Goal: Check status: Check status

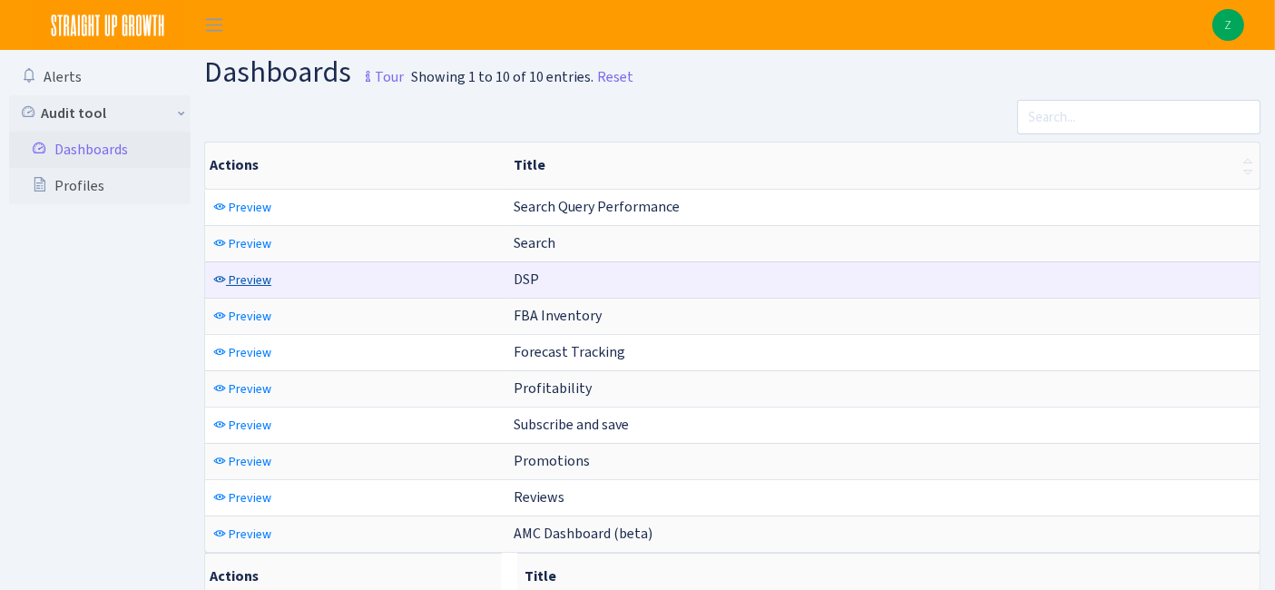
click at [251, 273] on span "Preview" at bounding box center [250, 279] width 43 height 17
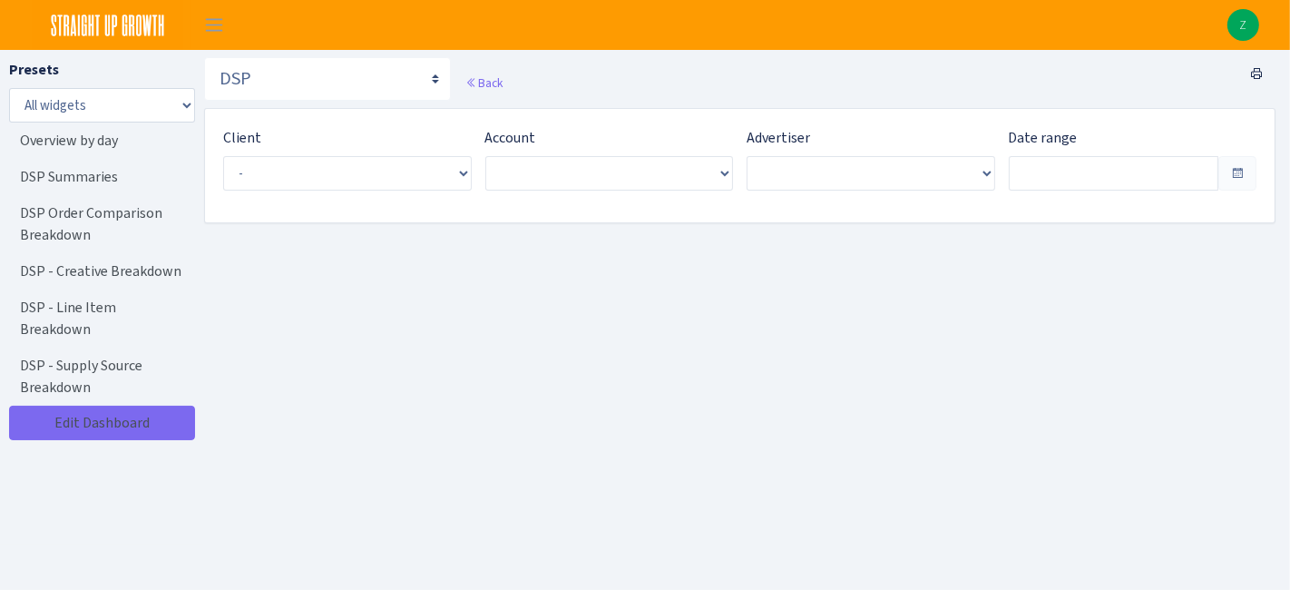
type input "[DATE] - [DATE]"
click at [329, 185] on span "Select an entry" at bounding box center [345, 174] width 242 height 34
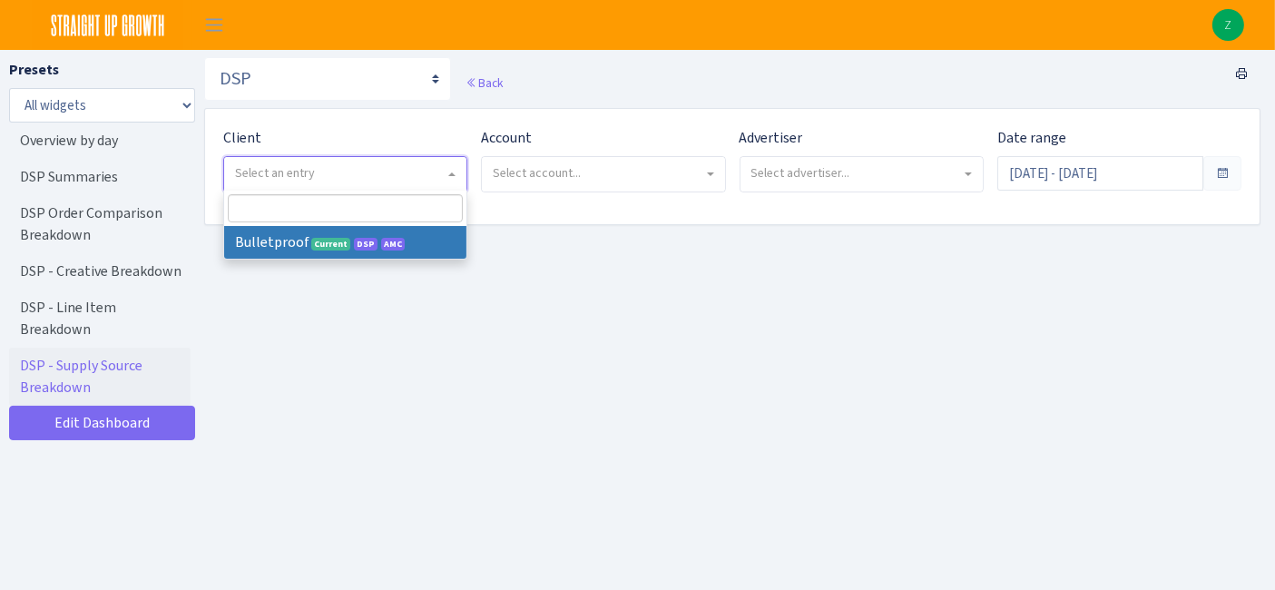
select select "409"
select select
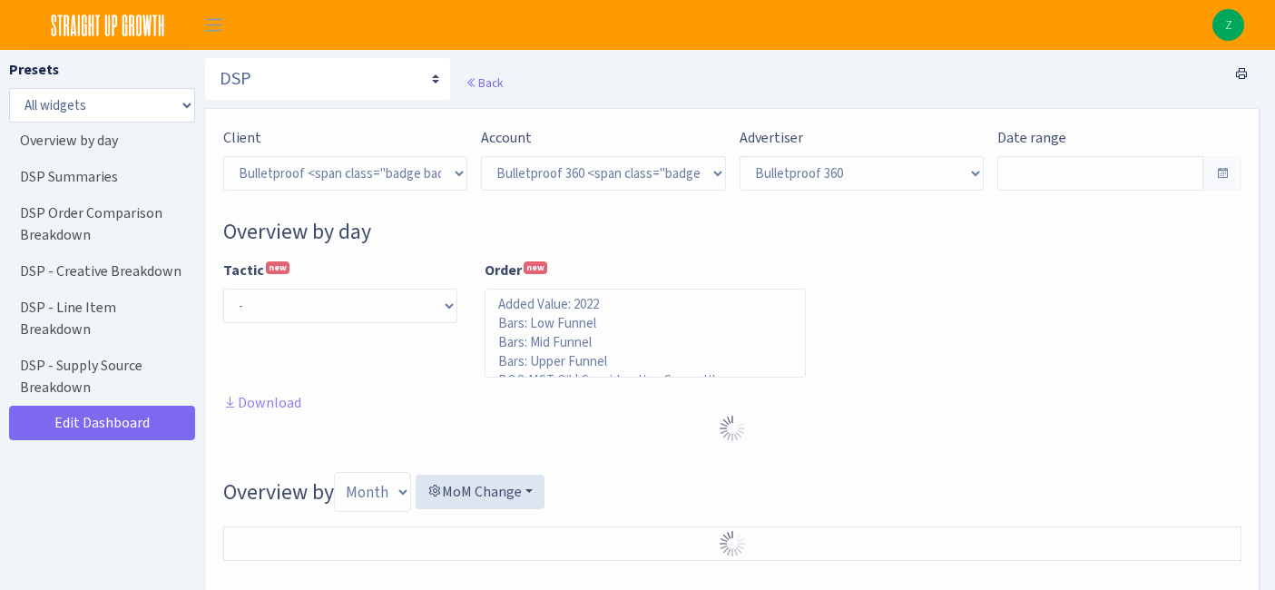
select select "3235730245795869"
select select "2888625790301"
select select
click at [1072, 181] on input "text" at bounding box center [1100, 173] width 206 height 34
type input "Aug 31, 2025 - Sep 29, 2025"
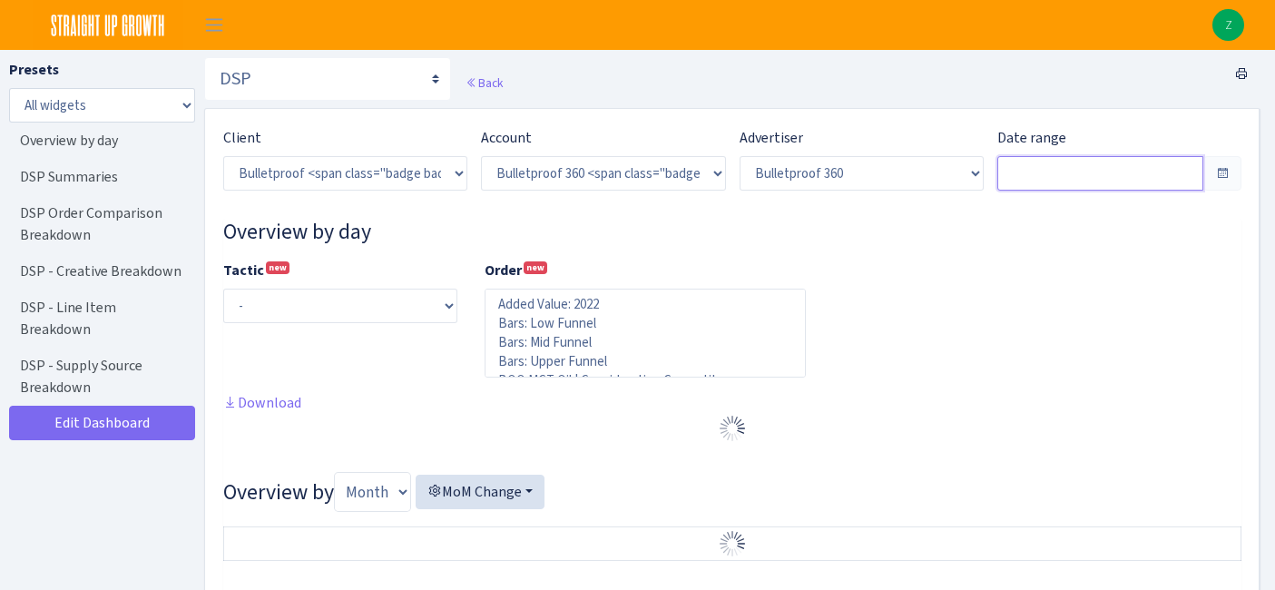
type input "Aug 1, 2025 - Aug 30, 2025"
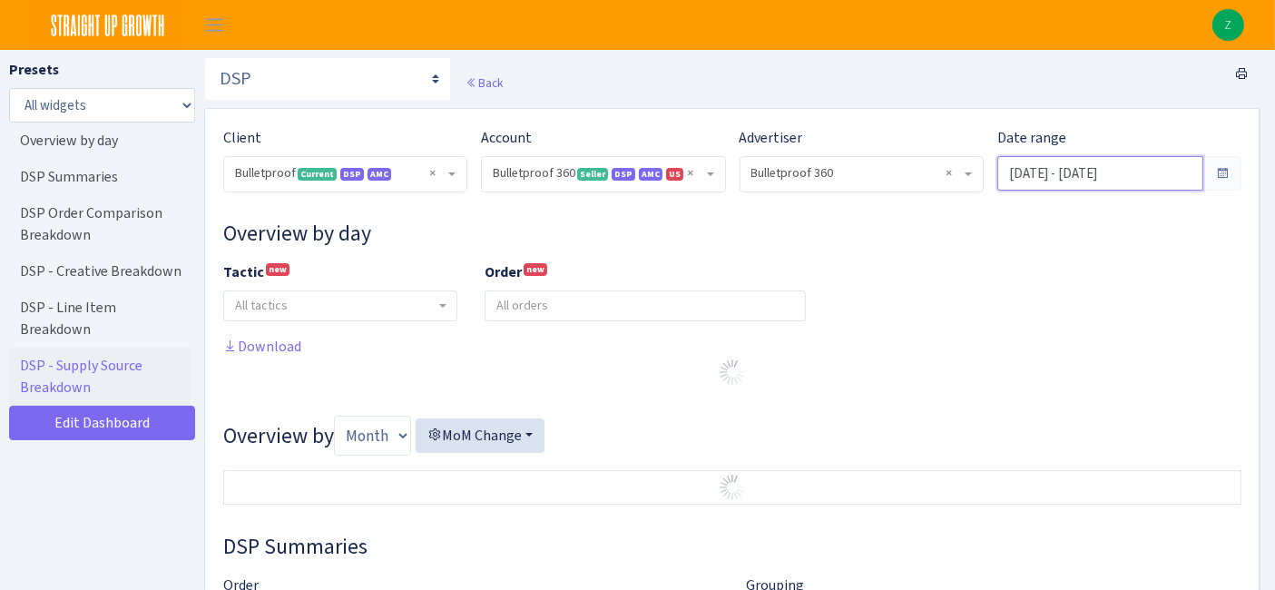
click at [1105, 174] on input "Aug 31, 2025 - Sep 29, 2025" at bounding box center [1100, 173] width 206 height 34
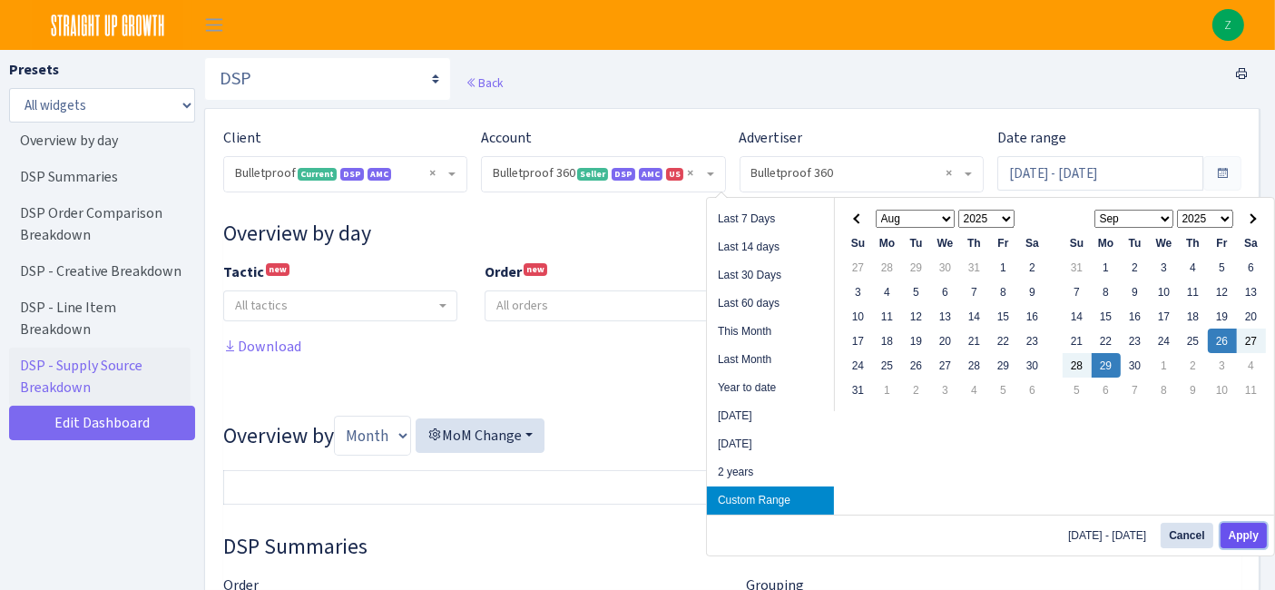
click at [1247, 544] on button "Apply" at bounding box center [1243, 535] width 46 height 25
type input "[DATE] - [DATE]"
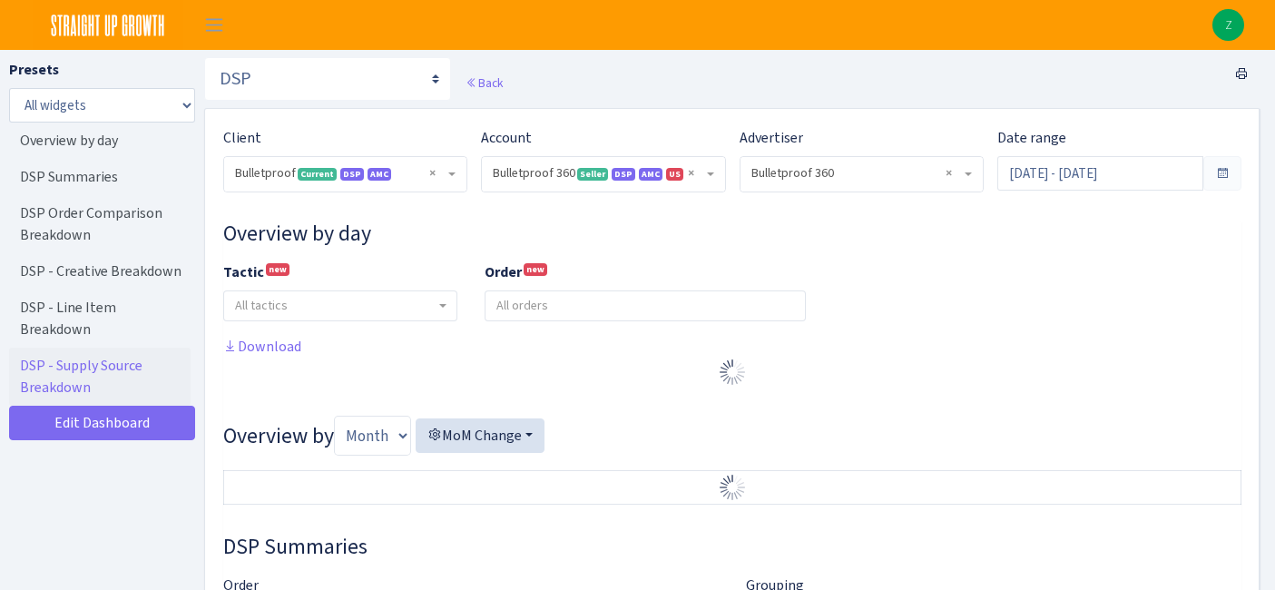
select select "3235730245795869"
select select "2888625790301"
select select
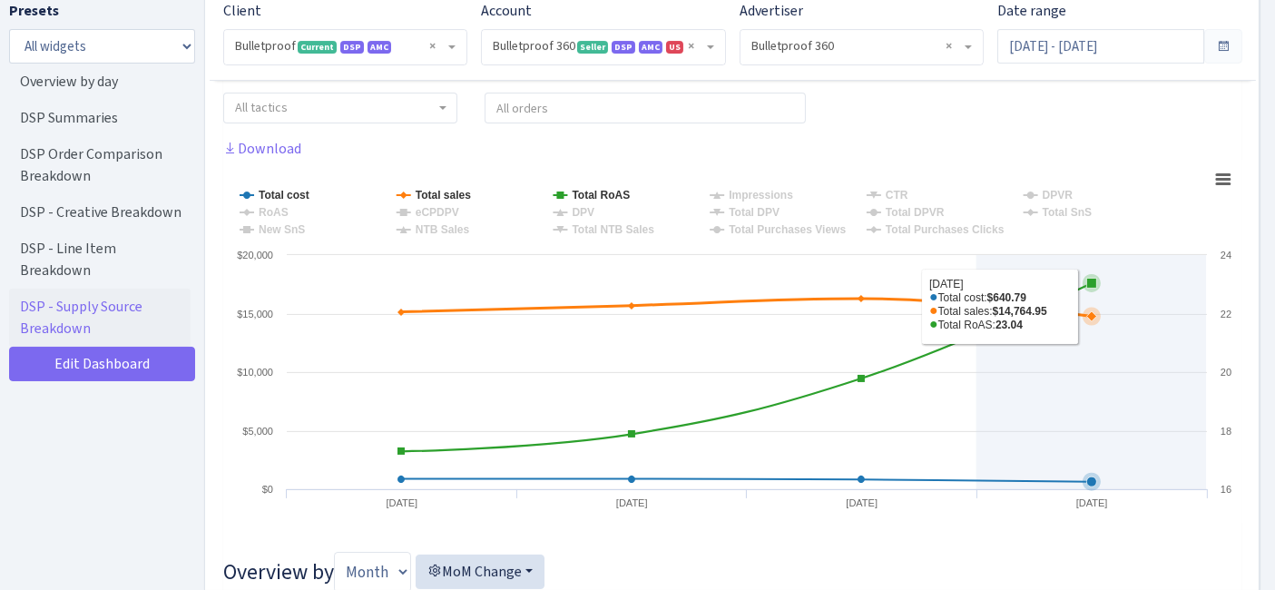
scroll to position [201, 0]
